Goal: Submit feedback/report problem: Submit feedback/report problem

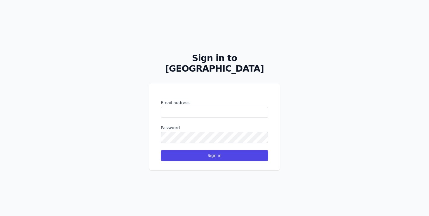
click at [198, 115] on form "Email address Password Sign in" at bounding box center [214, 129] width 107 height 61
click at [198, 114] on form "Email address Password Sign in" at bounding box center [214, 129] width 107 height 61
click at [193, 107] on input "Email address" at bounding box center [214, 111] width 107 height 11
type input "**********"
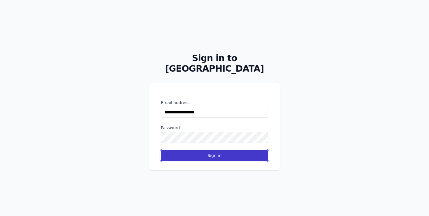
click at [174, 150] on button "Sign in" at bounding box center [214, 155] width 107 height 11
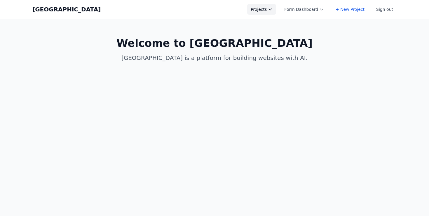
click at [262, 9] on button "Projects" at bounding box center [261, 9] width 29 height 11
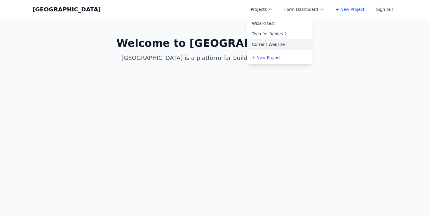
click at [270, 40] on link "Current Website" at bounding box center [279, 44] width 65 height 11
click at [264, 46] on link "Current Website" at bounding box center [279, 44] width 65 height 11
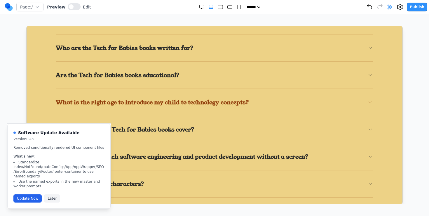
click at [146, 98] on span "What is the right age to introduce my child to technology concepts?" at bounding box center [154, 102] width 198 height 8
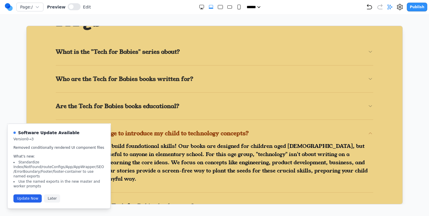
scroll to position [913, 0]
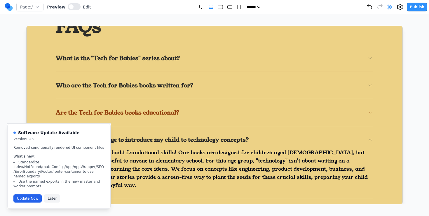
click at [139, 108] on span "Are the Tech for Babies books educational?" at bounding box center [119, 112] width 128 height 8
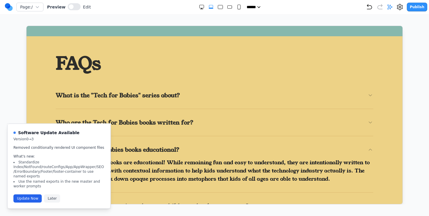
scroll to position [874, 0]
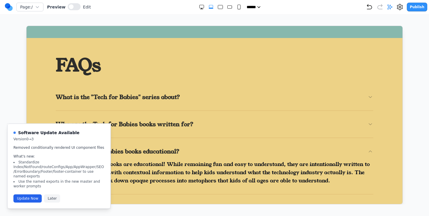
click at [131, 120] on span "Who are the Tech for Babies books written for?" at bounding box center [126, 124] width 142 height 8
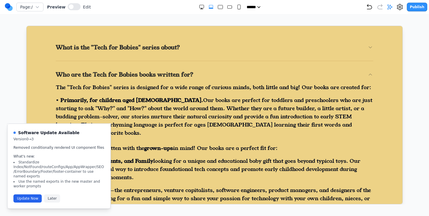
scroll to position [934, 0]
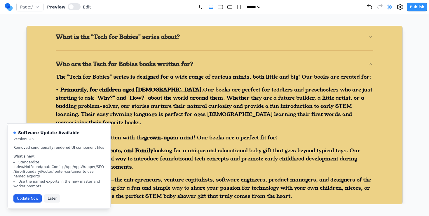
click at [226, 133] on p "But they are also written with the grown-ups in mind! Our books are a perfect f…" at bounding box center [213, 137] width 317 height 8
click at [72, 7] on button at bounding box center [74, 6] width 13 height 7
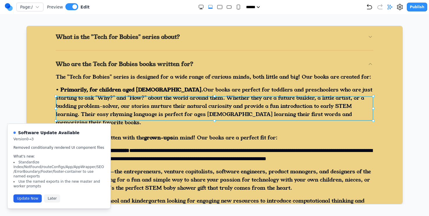
click at [100, 146] on p "**********" at bounding box center [213, 154] width 317 height 16
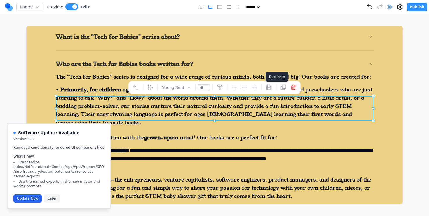
click at [279, 86] on button at bounding box center [282, 86] width 9 height 9
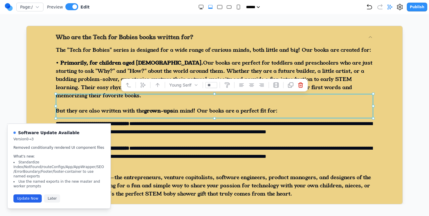
scroll to position [960, 0]
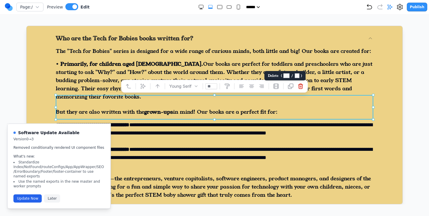
click at [302, 87] on icon at bounding box center [300, 86] width 6 height 6
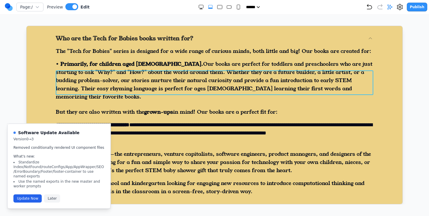
click at [188, 120] on p "**********" at bounding box center [213, 132] width 317 height 25
click at [181, 120] on p "**********" at bounding box center [213, 132] width 317 height 25
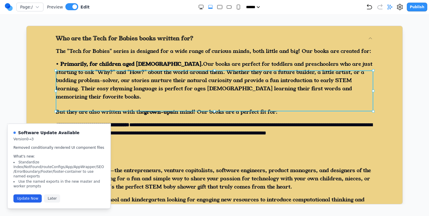
click at [67, 145] on div at bounding box center [213, 149] width 317 height 8
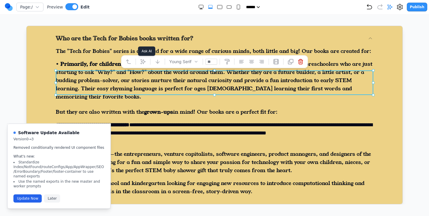
click at [141, 60] on icon at bounding box center [143, 61] width 6 height 6
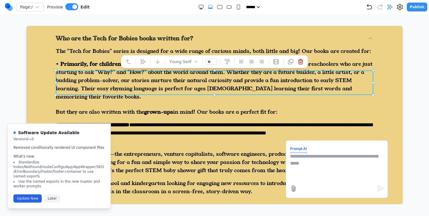
click at [328, 178] on textarea at bounding box center [336, 166] width 93 height 29
type textarea "**********"
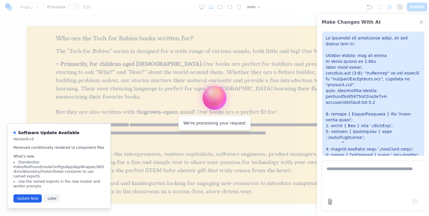
scroll to position [0, 0]
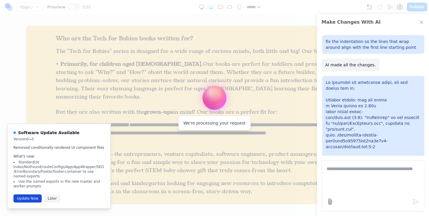
click at [33, 196] on button "Update Now" at bounding box center [27, 198] width 28 height 8
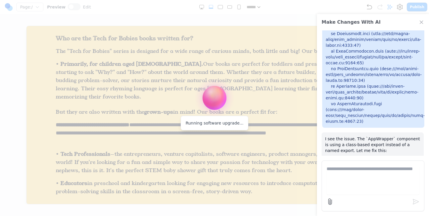
scroll to position [259, 0]
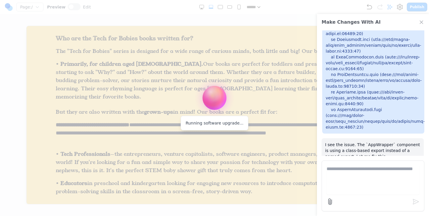
click at [379, 141] on p "I see the issue. The `AppWrapper` component is using a class-based export inste…" at bounding box center [372, 150] width 95 height 18
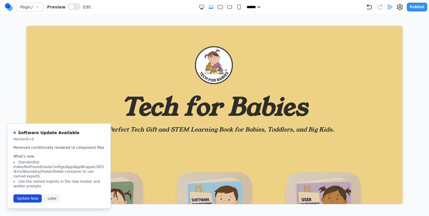
click at [21, 196] on button "Update Now" at bounding box center [27, 198] width 28 height 8
